Goal: Find specific page/section: Find specific page/section

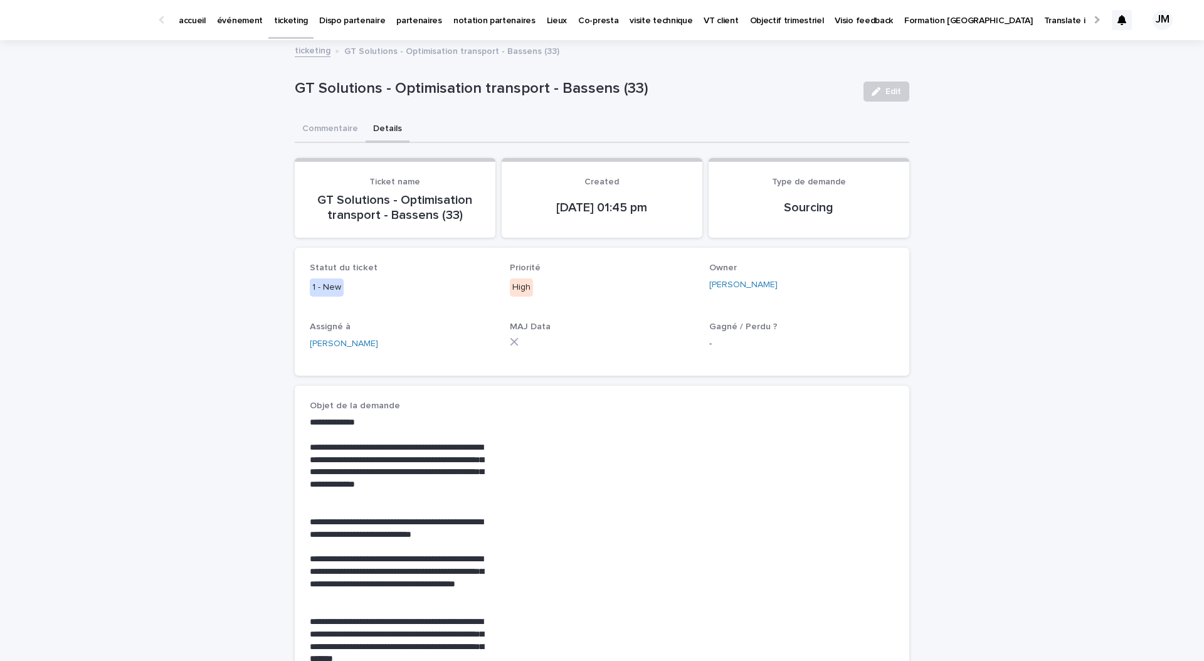
click at [1121, 21] on icon at bounding box center [1121, 20] width 9 height 10
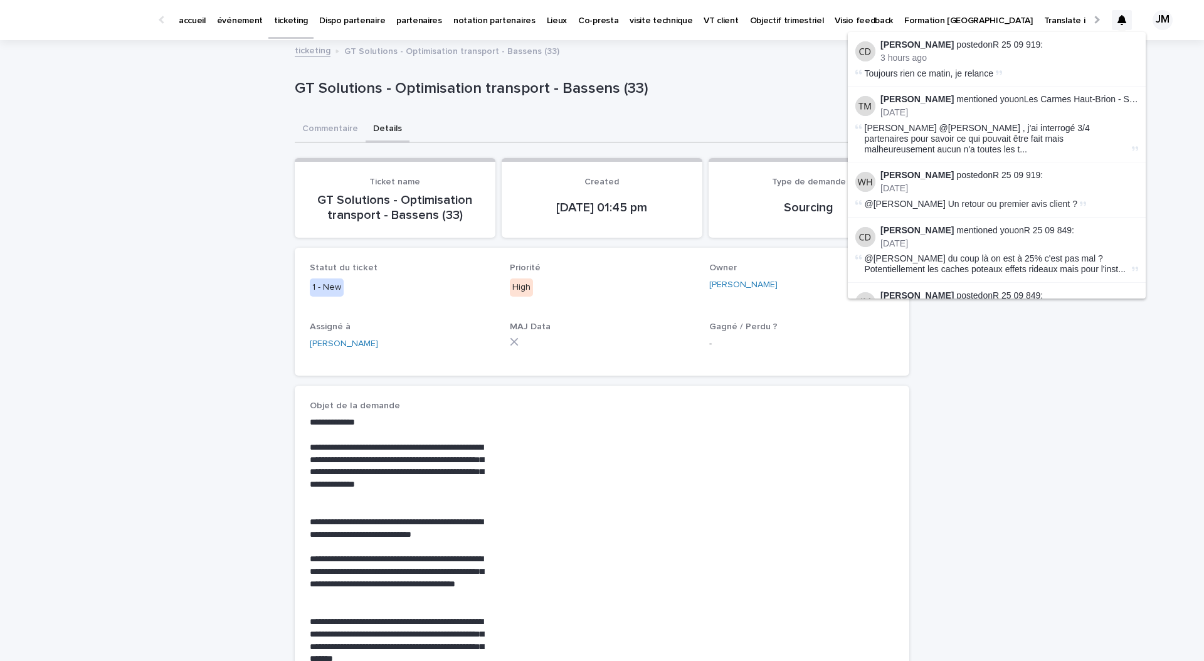
click at [273, 178] on div "**********" at bounding box center [602, 539] width 1204 height 996
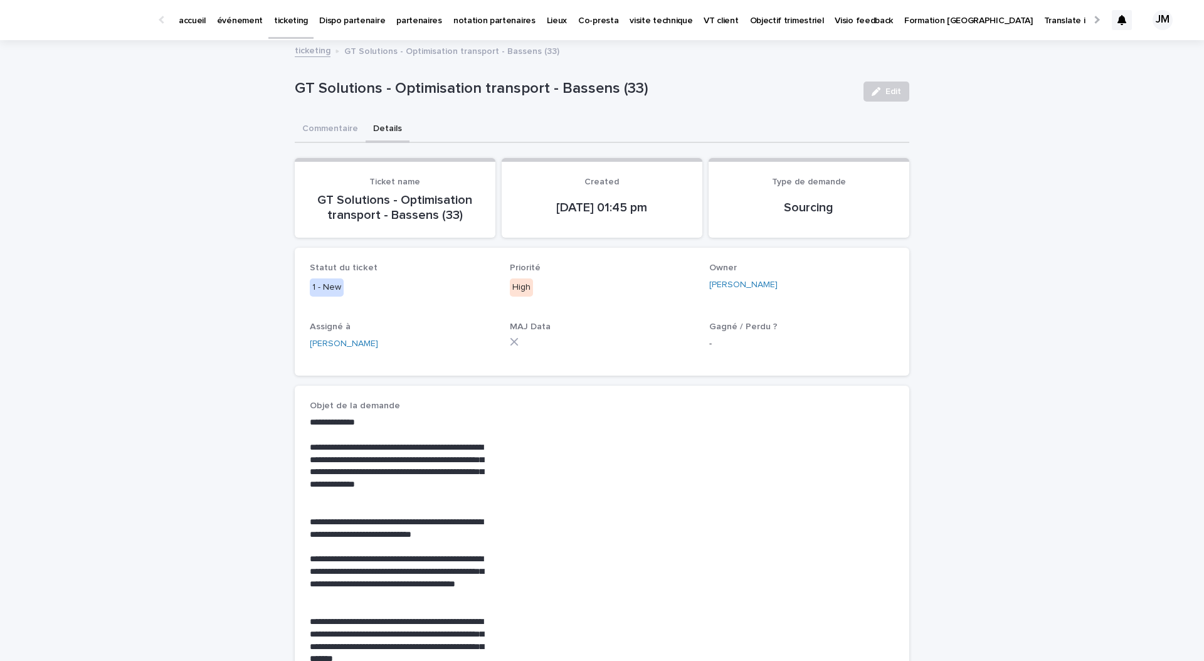
click at [305, 38] on div "ticketing" at bounding box center [290, 19] width 45 height 39
click at [307, 49] on link "ticketing" at bounding box center [313, 50] width 36 height 14
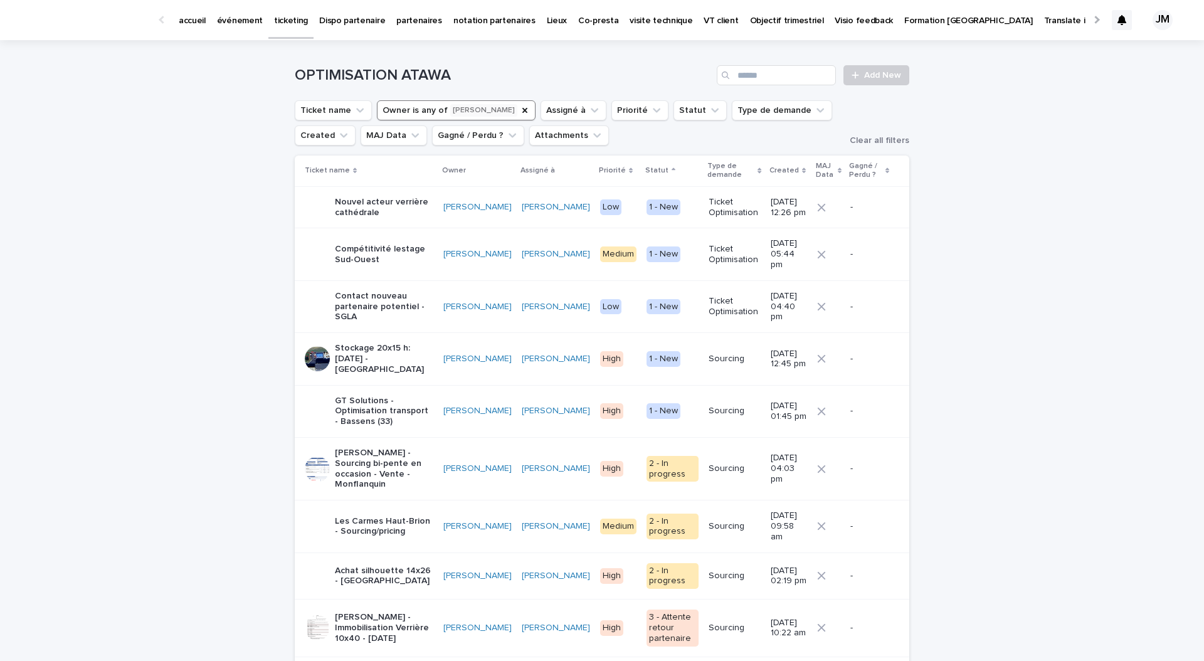
scroll to position [42, 0]
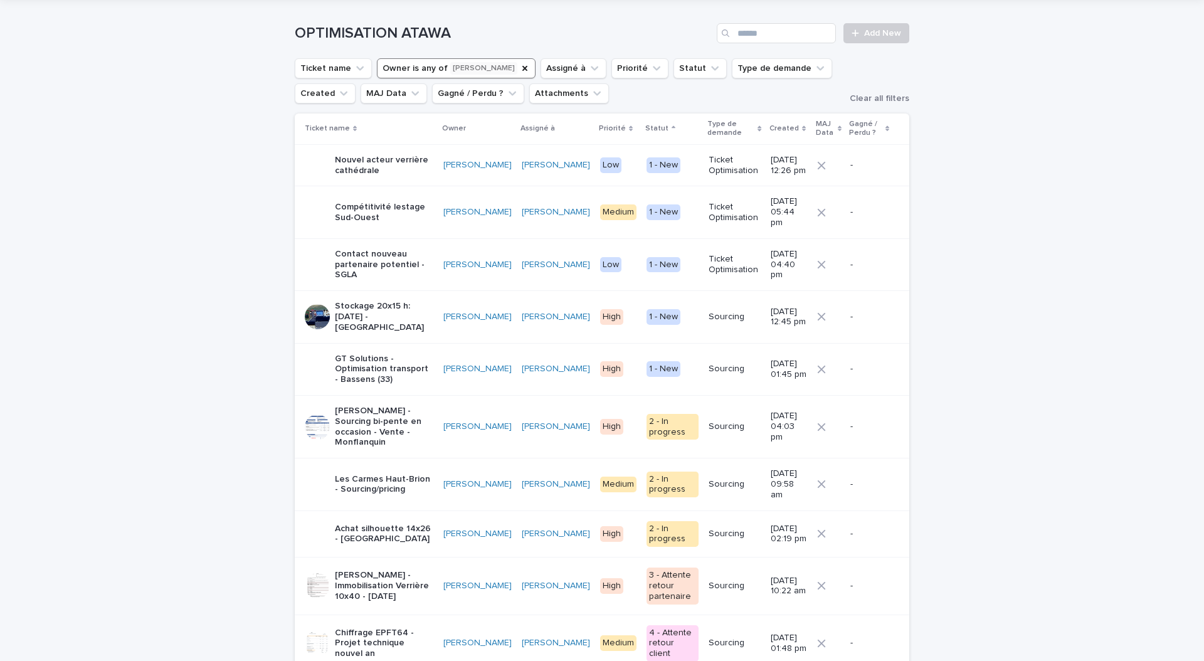
click at [368, 524] on p "Achat silhouette 14x26 - [GEOGRAPHIC_DATA]" at bounding box center [384, 534] width 98 height 21
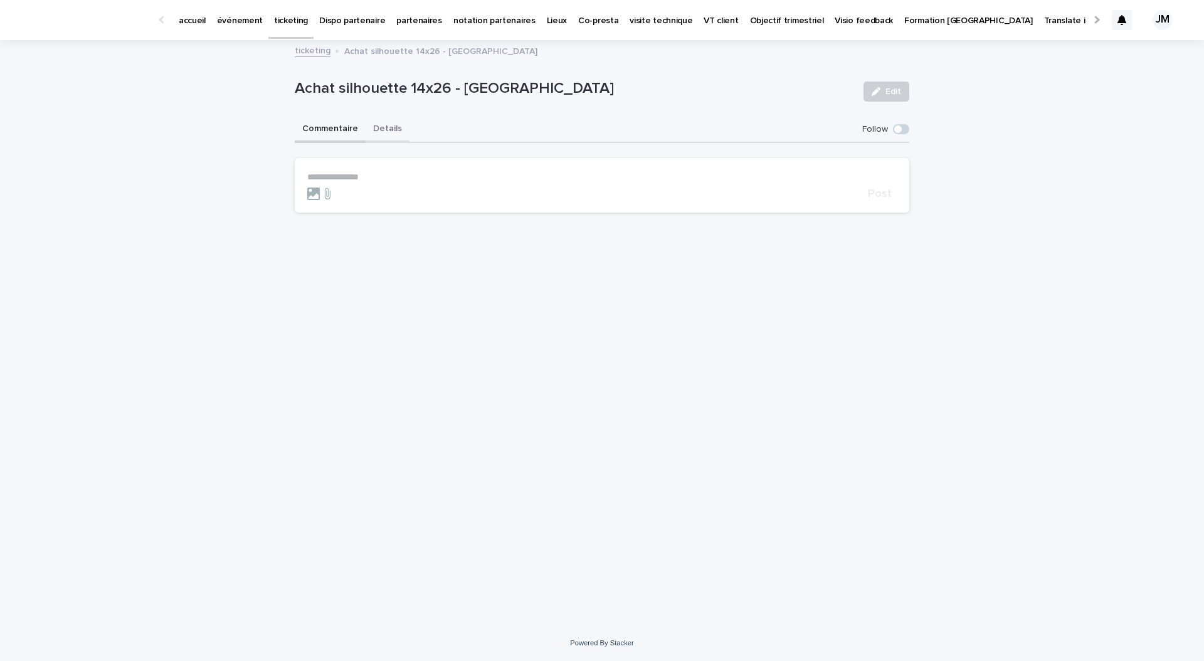
click at [382, 137] on button "Details" at bounding box center [388, 130] width 44 height 26
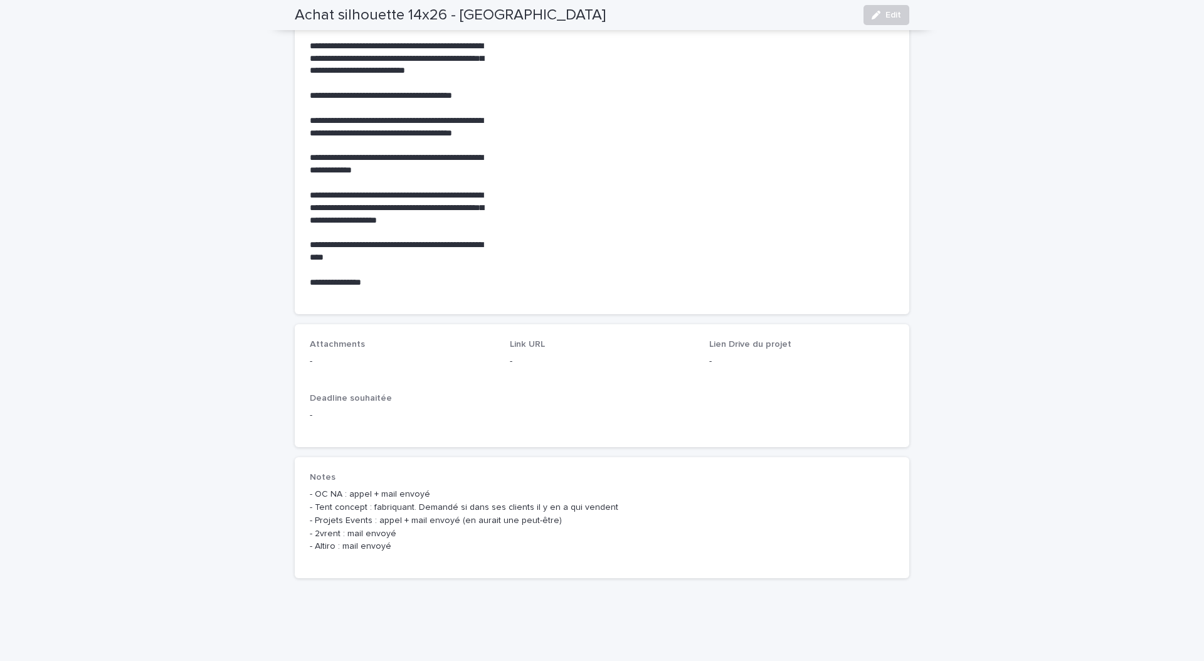
scroll to position [414, 0]
